Goal: Find specific page/section: Find specific page/section

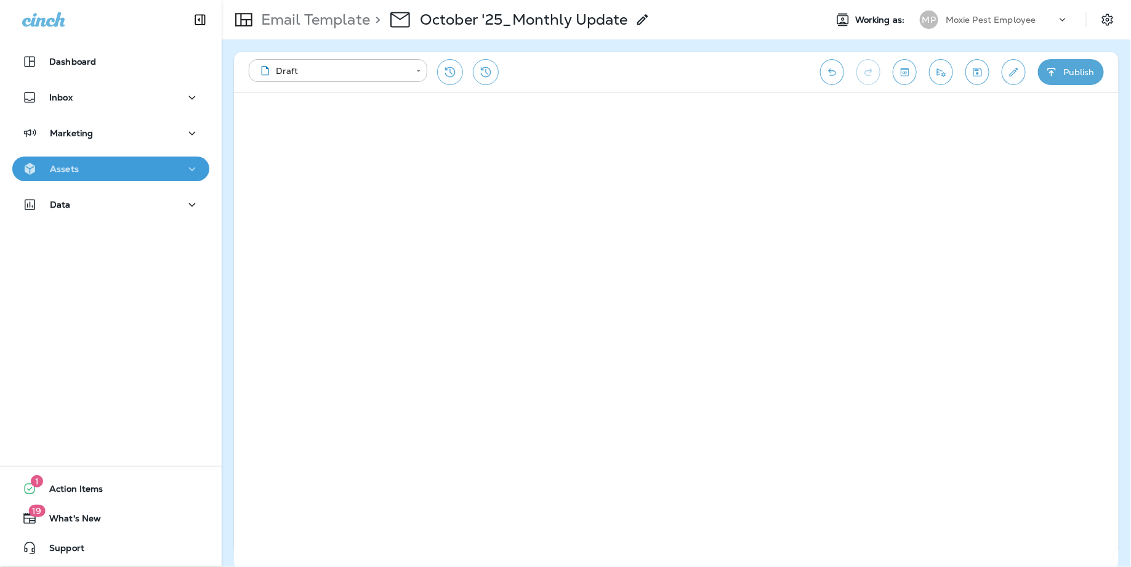
click at [120, 171] on div "Assets" at bounding box center [110, 168] width 177 height 15
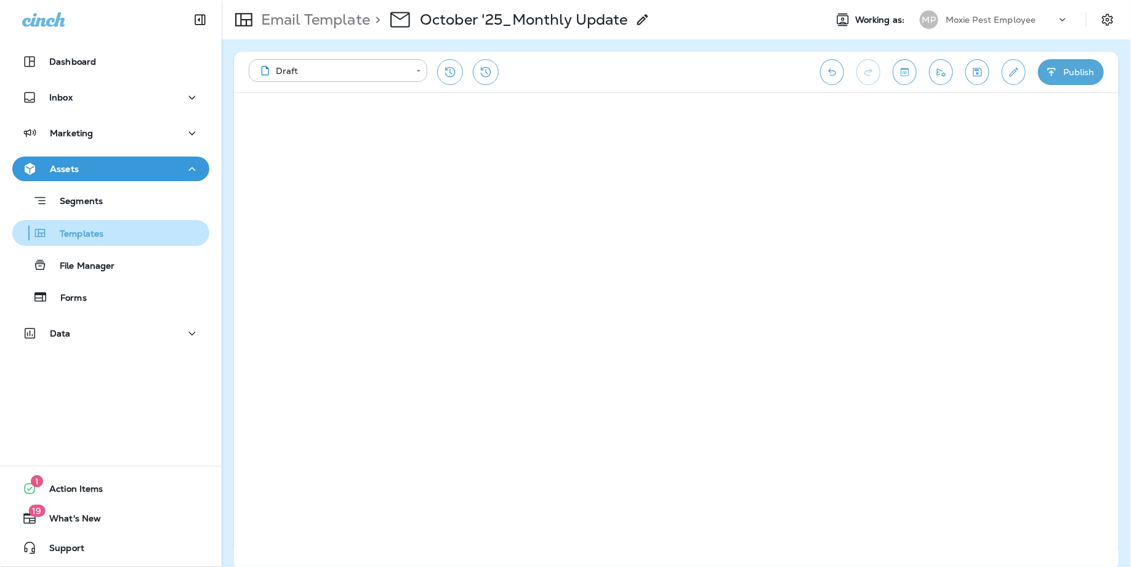
click at [121, 228] on div "Templates" at bounding box center [110, 233] width 187 height 18
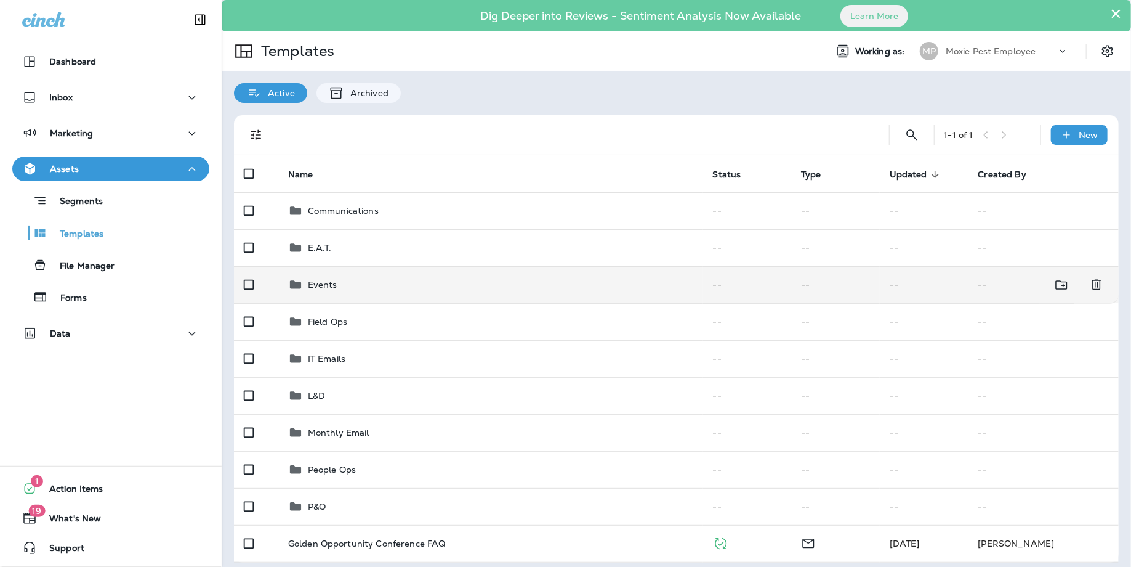
scroll to position [7, 0]
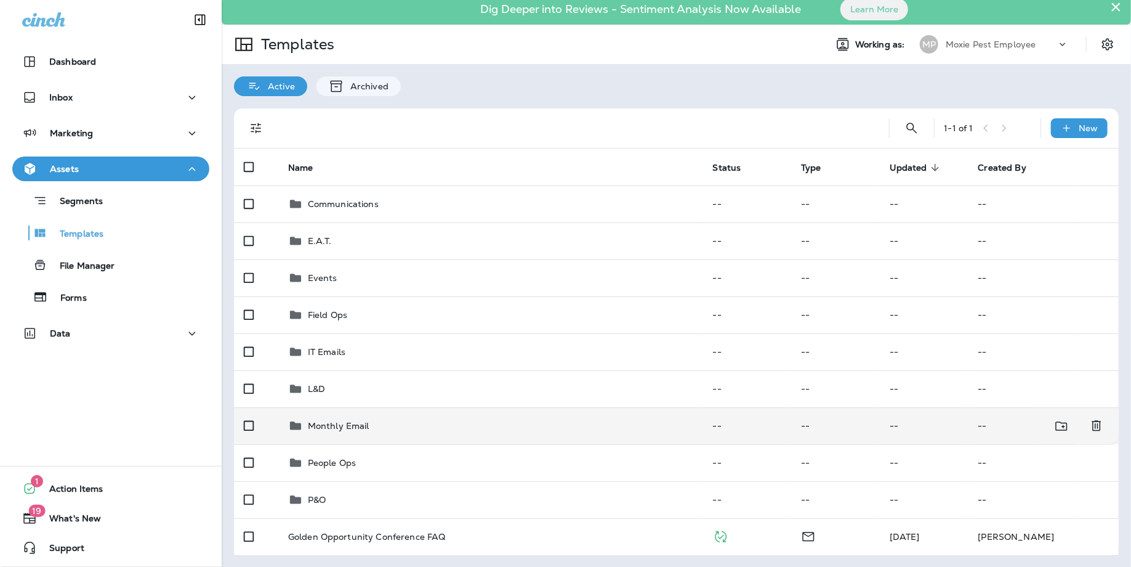
click at [361, 427] on p "Monthly Email" at bounding box center [339, 426] width 62 height 10
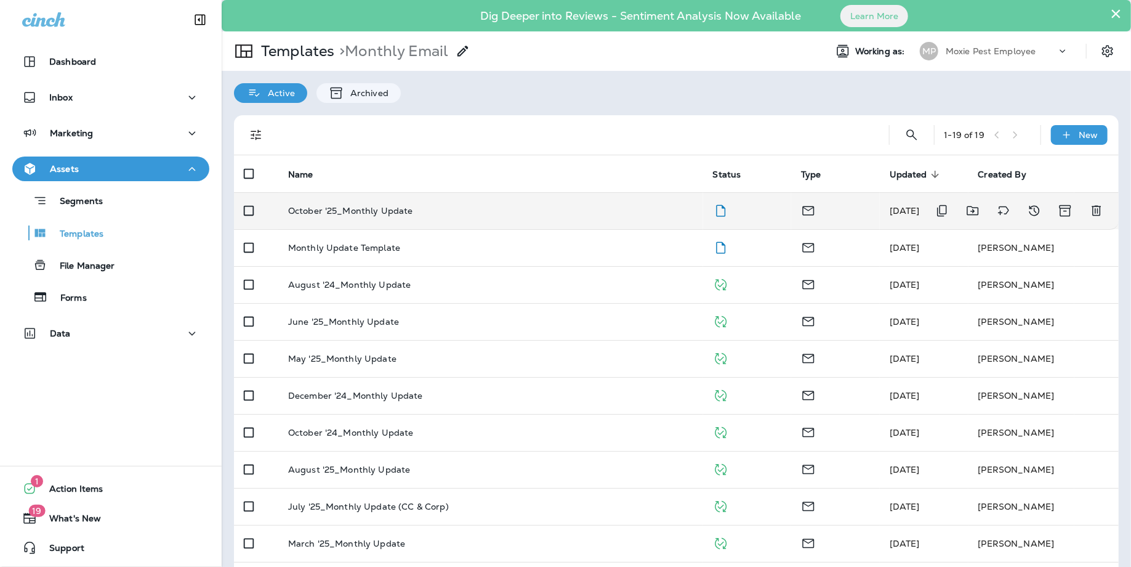
click at [418, 209] on div "October '25_Monthly Update" at bounding box center [490, 211] width 405 height 10
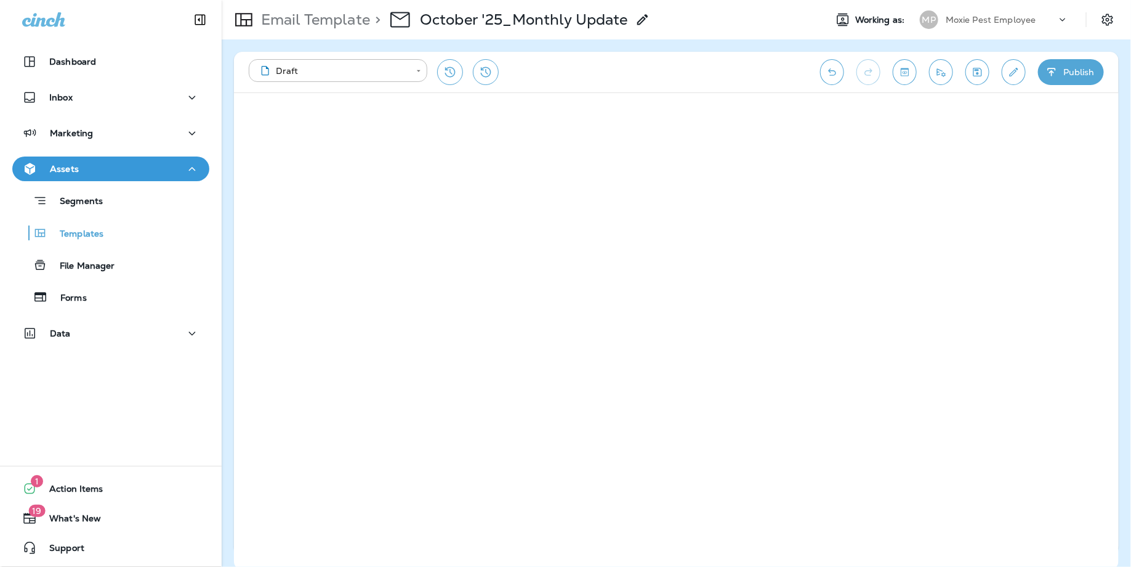
click at [733, 72] on div "**********" at bounding box center [528, 72] width 559 height 26
